Goal: Information Seeking & Learning: Learn about a topic

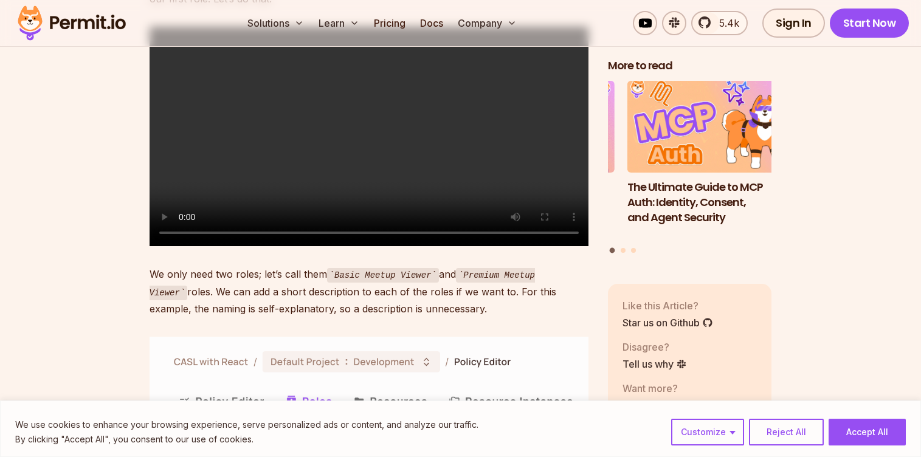
scroll to position [4375, 0]
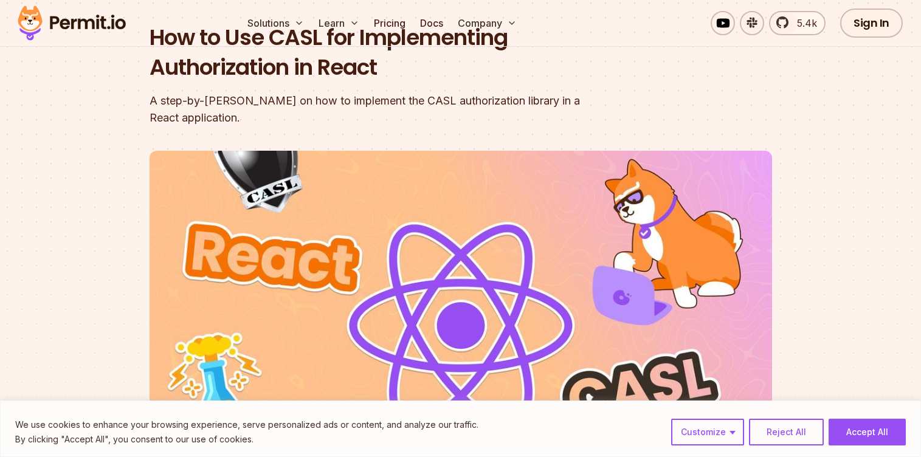
scroll to position [0, 0]
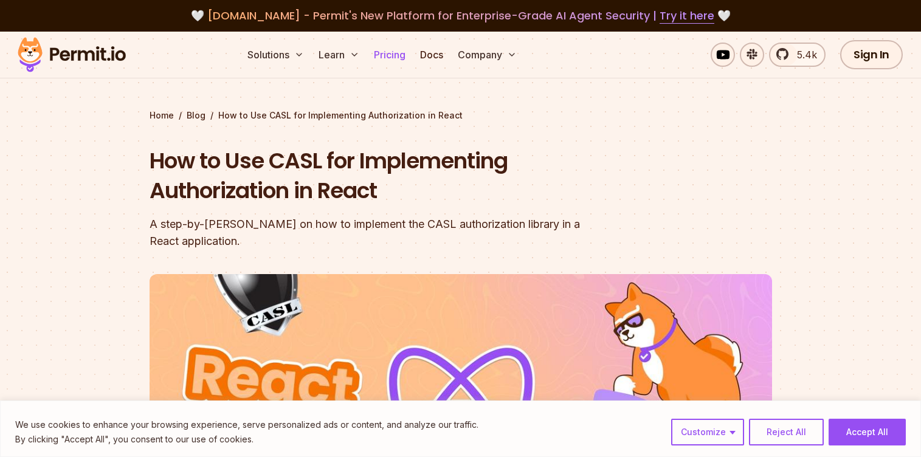
click at [388, 57] on link "Pricing" at bounding box center [389, 55] width 41 height 24
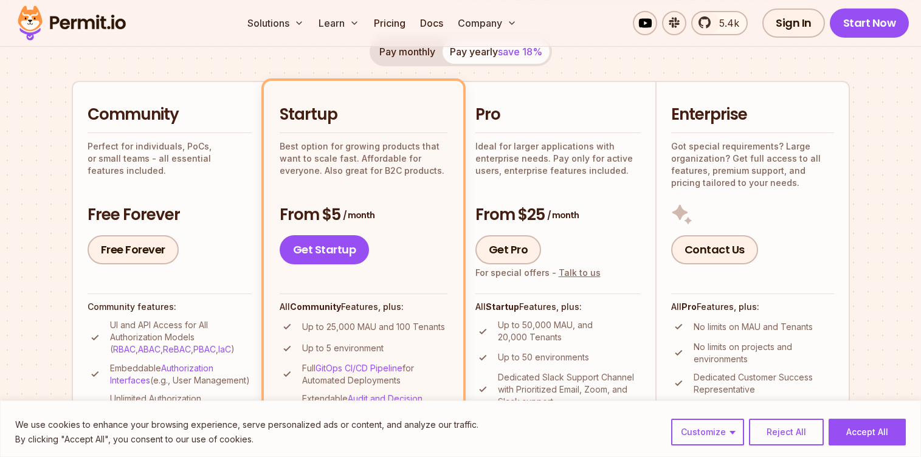
scroll to position [379, 0]
